Goal: Check status: Check status

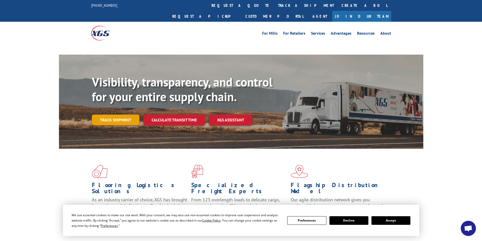
click at [101, 115] on link "Track shipment" at bounding box center [116, 120] width 48 height 11
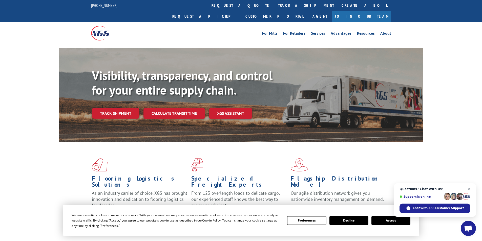
click at [386, 218] on button "Accept" at bounding box center [390, 220] width 39 height 9
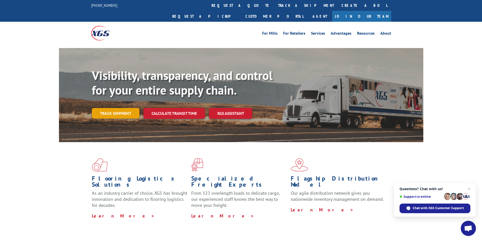
click at [114, 108] on link "Track shipment" at bounding box center [116, 113] width 48 height 11
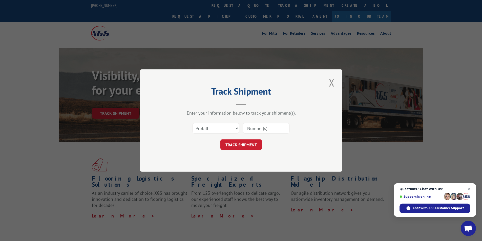
click at [245, 130] on input at bounding box center [266, 128] width 47 height 11
click at [236, 128] on select "Select category... Probill BOL PO" at bounding box center [215, 128] width 47 height 11
click at [246, 127] on input at bounding box center [266, 128] width 47 height 11
paste input "8886740631"
type input "8886740631"
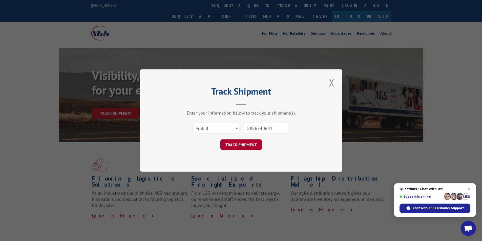
click at [240, 145] on button "TRACK SHIPMENT" at bounding box center [240, 144] width 41 height 11
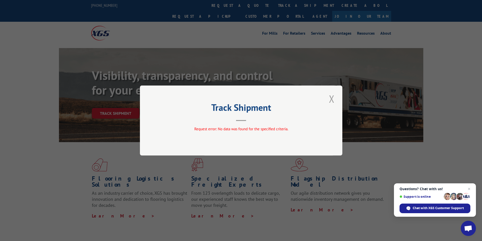
click at [330, 99] on button "Close modal" at bounding box center [331, 99] width 9 height 14
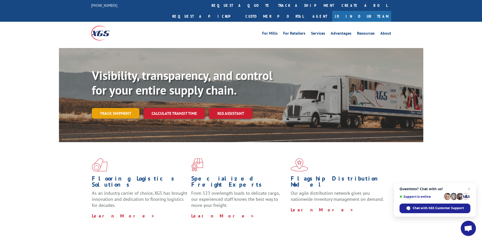
click at [124, 108] on link "Track shipment" at bounding box center [116, 113] width 48 height 11
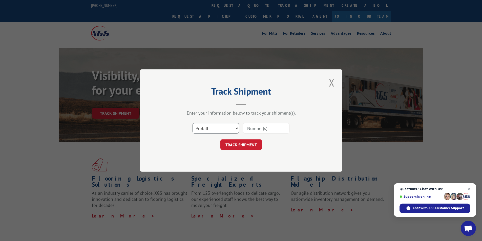
click at [226, 129] on select "Select category... Probill BOL PO" at bounding box center [215, 128] width 47 height 11
click at [192, 123] on select "Select category... Probill BOL PO" at bounding box center [215, 128] width 47 height 11
click at [235, 128] on select "Select category... Probill BOL PO" at bounding box center [215, 128] width 47 height 11
select select "probill"
click at [192, 123] on select "Select category... Probill BOL PO" at bounding box center [215, 128] width 47 height 11
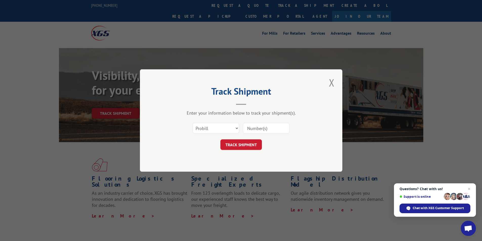
click at [249, 129] on input at bounding box center [266, 128] width 47 height 11
paste input "8886740631"
type input "8886740631"
click at [229, 145] on button "TRACK SHIPMENT" at bounding box center [240, 144] width 41 height 11
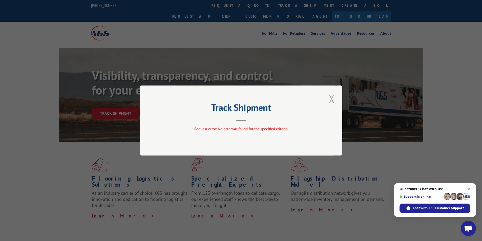
click at [330, 99] on button "Close modal" at bounding box center [331, 99] width 9 height 14
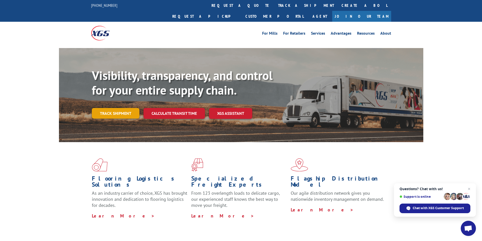
click at [105, 108] on link "Track shipment" at bounding box center [116, 113] width 48 height 11
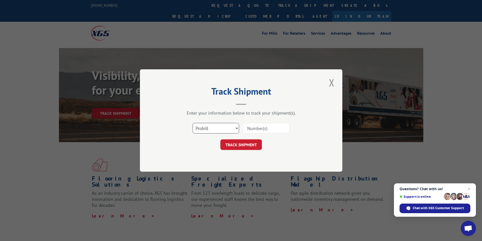
click at [234, 131] on select "Select category... Probill BOL PO" at bounding box center [215, 128] width 47 height 11
select select "bol"
click at [192, 123] on select "Select category... Probill BOL PO" at bounding box center [215, 128] width 47 height 11
click at [252, 130] on input at bounding box center [266, 128] width 47 height 11
type input "8886740631"
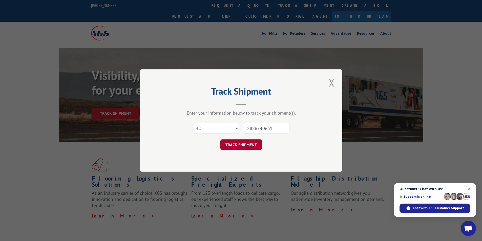
click at [245, 144] on button "TRACK SHIPMENT" at bounding box center [240, 144] width 41 height 11
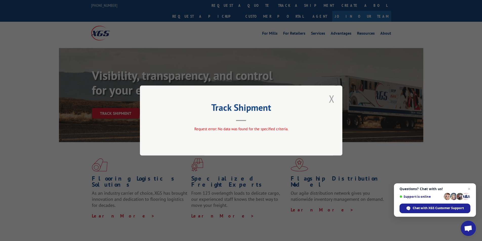
click at [332, 100] on button "Close modal" at bounding box center [331, 99] width 9 height 14
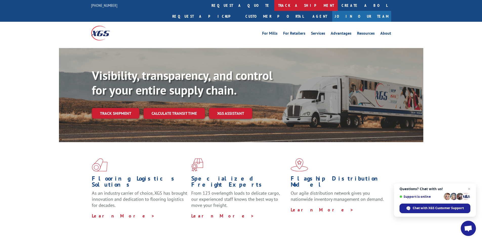
click at [274, 7] on link "track a shipment" at bounding box center [305, 5] width 63 height 11
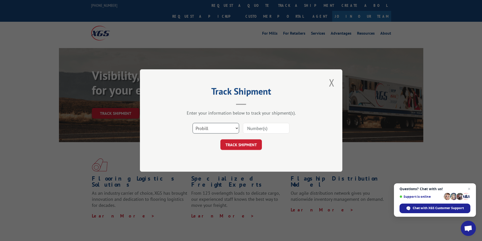
click at [236, 128] on select "Select category... Probill BOL PO" at bounding box center [215, 128] width 47 height 11
select select "po"
click at [192, 123] on select "Select category... Probill BOL PO" at bounding box center [215, 128] width 47 height 11
click at [246, 127] on input at bounding box center [266, 128] width 47 height 11
type input "8886740631"
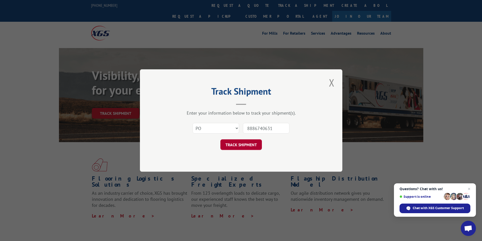
click at [246, 144] on button "TRACK SHIPMENT" at bounding box center [240, 144] width 41 height 11
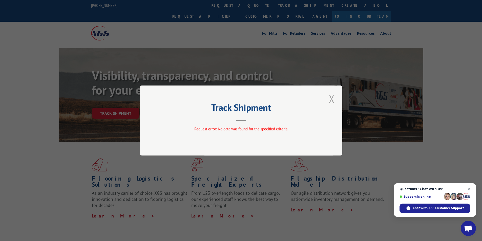
click at [331, 98] on button "Close modal" at bounding box center [331, 99] width 9 height 14
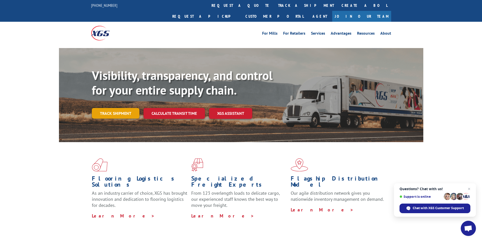
click at [121, 108] on link "Track shipment" at bounding box center [116, 113] width 48 height 11
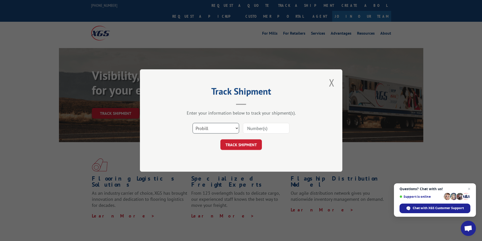
click at [236, 129] on select "Select category... Probill BOL PO" at bounding box center [215, 128] width 47 height 11
select select "bol"
click at [192, 123] on select "Select category... Probill BOL PO" at bounding box center [215, 128] width 47 height 11
click at [255, 129] on input at bounding box center [266, 128] width 47 height 11
paste input "6100041222"
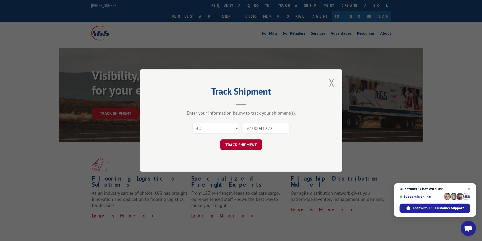
type input "6100041222"
click at [239, 141] on button "TRACK SHIPMENT" at bounding box center [240, 144] width 41 height 11
